Goal: Information Seeking & Learning: Understand process/instructions

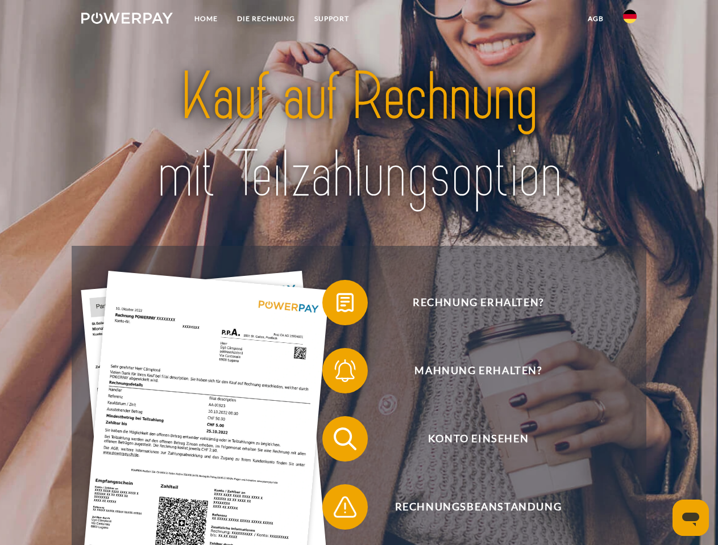
click at [127, 20] on img at bounding box center [126, 17] width 91 height 11
click at [630, 20] on img at bounding box center [630, 17] width 14 height 14
click at [595, 19] on link "agb" at bounding box center [595, 19] width 35 height 20
click at [336, 305] on span at bounding box center [327, 302] width 57 height 57
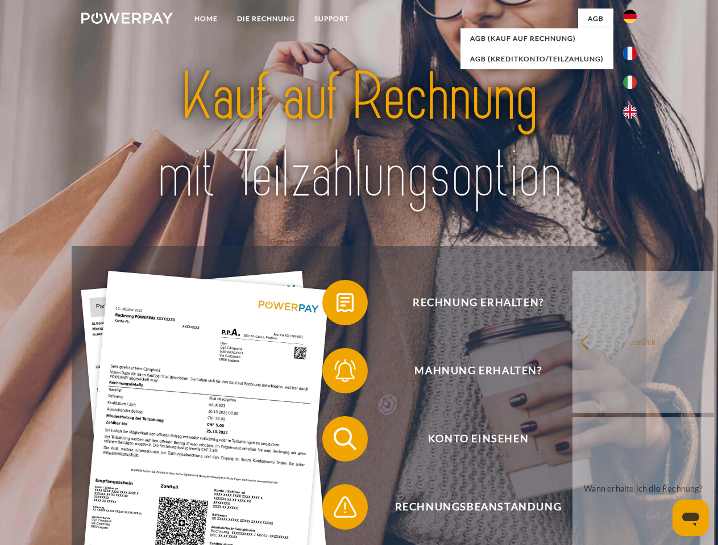
click at [336, 373] on span at bounding box center [327, 371] width 57 height 57
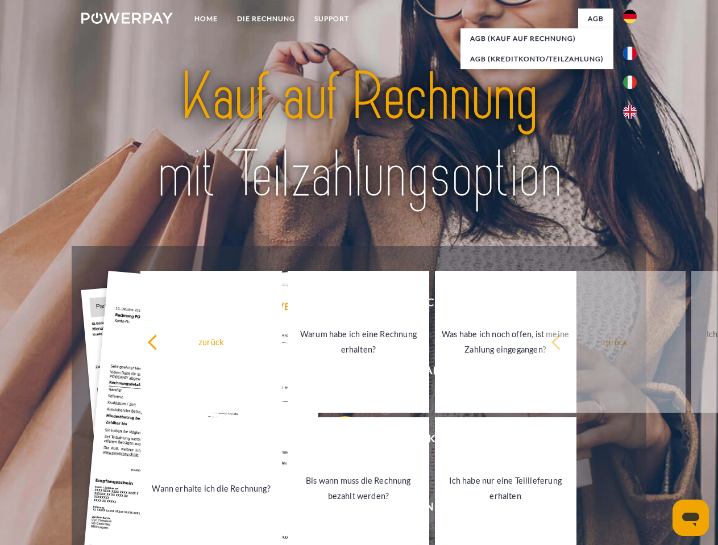
click at [336, 441] on link "Bis wann muss die Rechnung bezahlt werden?" at bounding box center [357, 489] width 141 height 142
click at [336, 510] on span at bounding box center [327, 507] width 57 height 57
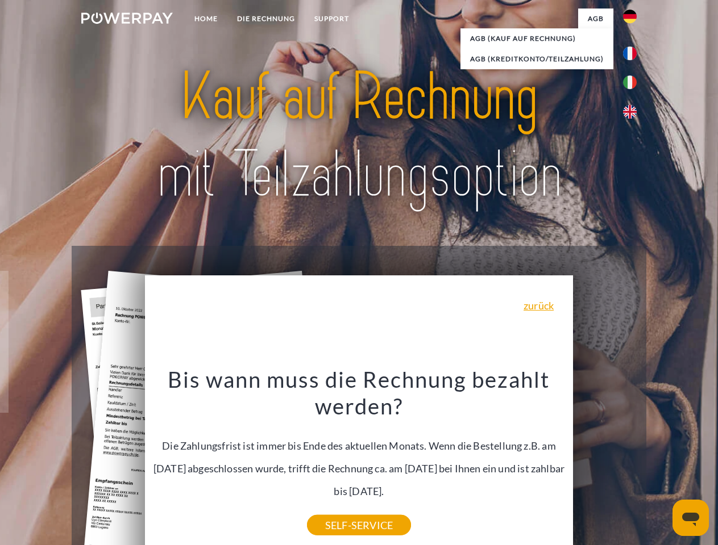
click at [690, 518] on icon "Messaging-Fenster öffnen" at bounding box center [690, 520] width 17 height 14
